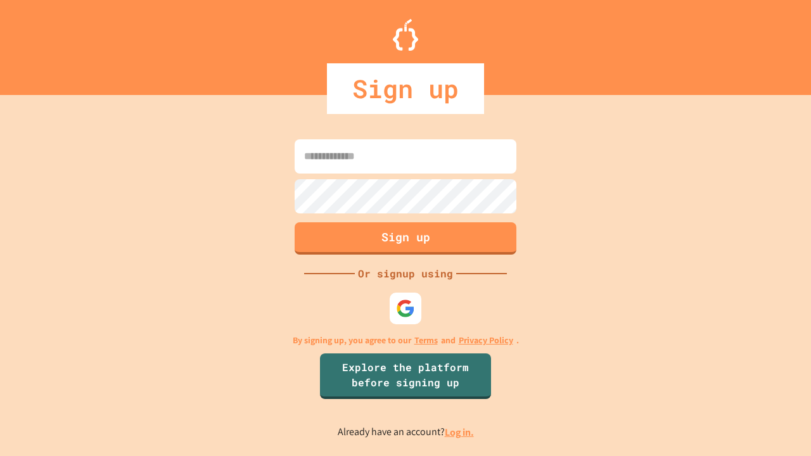
click at [460, 432] on link "Log in." at bounding box center [459, 432] width 29 height 13
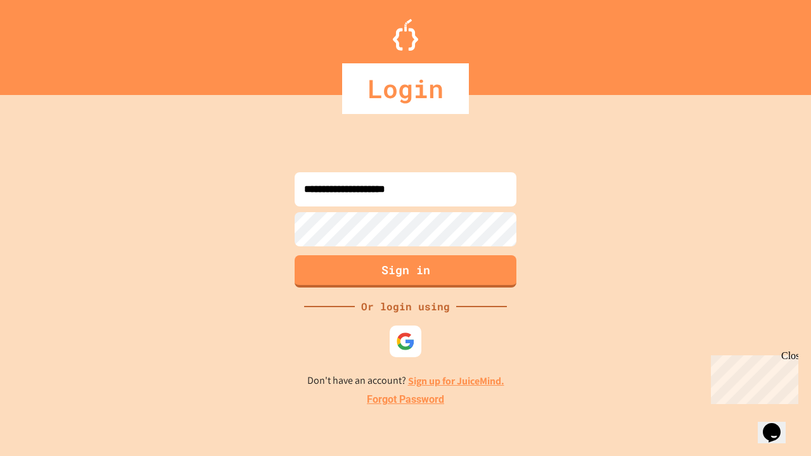
type input "**********"
